Goal: Navigation & Orientation: Find specific page/section

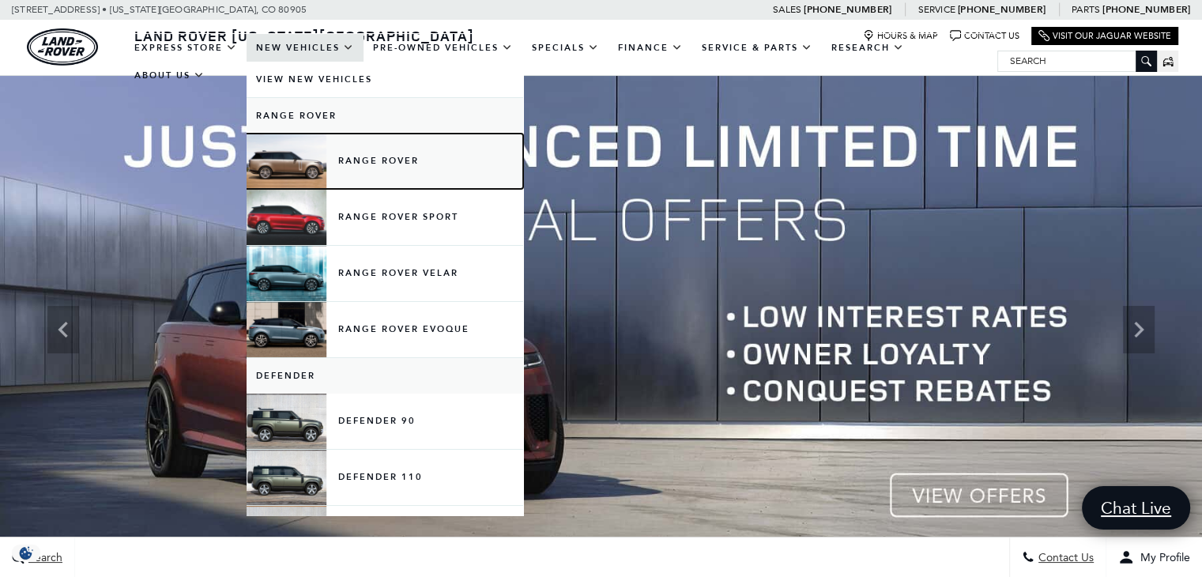
click at [362, 163] on link "Range Rover" at bounding box center [385, 161] width 277 height 55
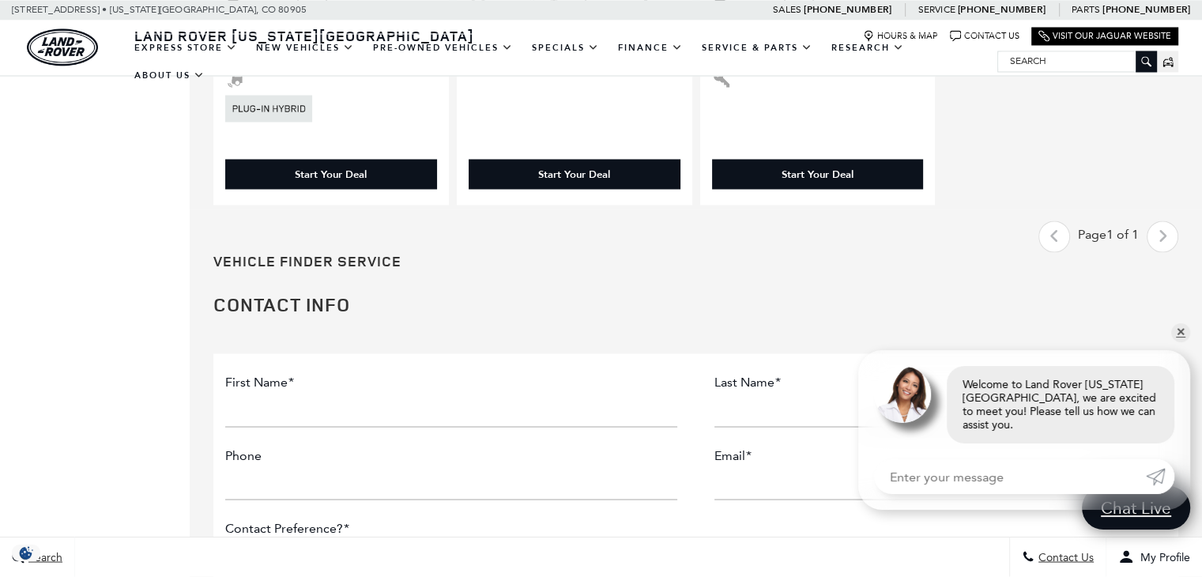
scroll to position [2608, 0]
